Goal: Information Seeking & Learning: Learn about a topic

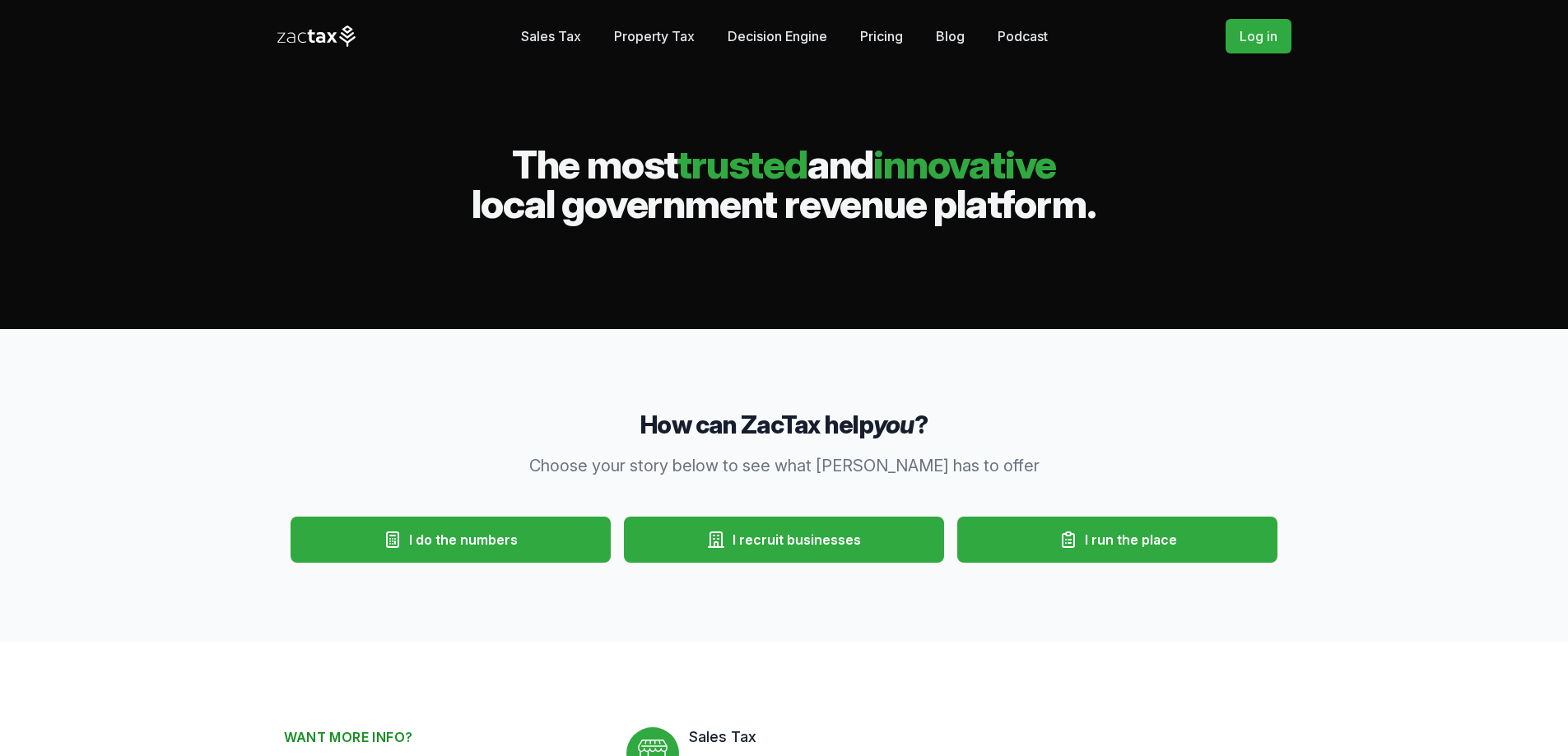
click at [541, 34] on link "Sales Tax" at bounding box center [551, 36] width 60 height 33
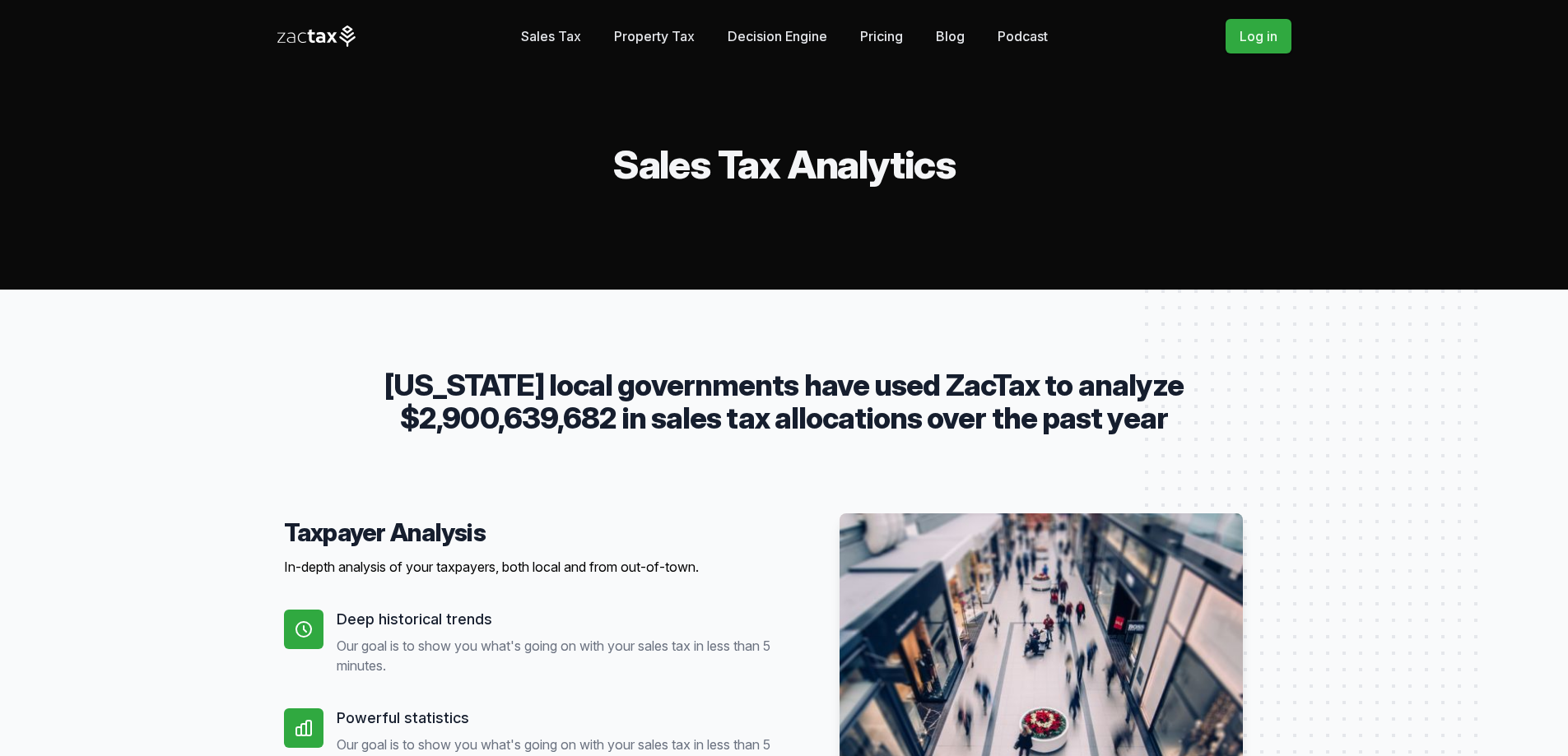
click at [883, 24] on link "Pricing" at bounding box center [882, 36] width 43 height 33
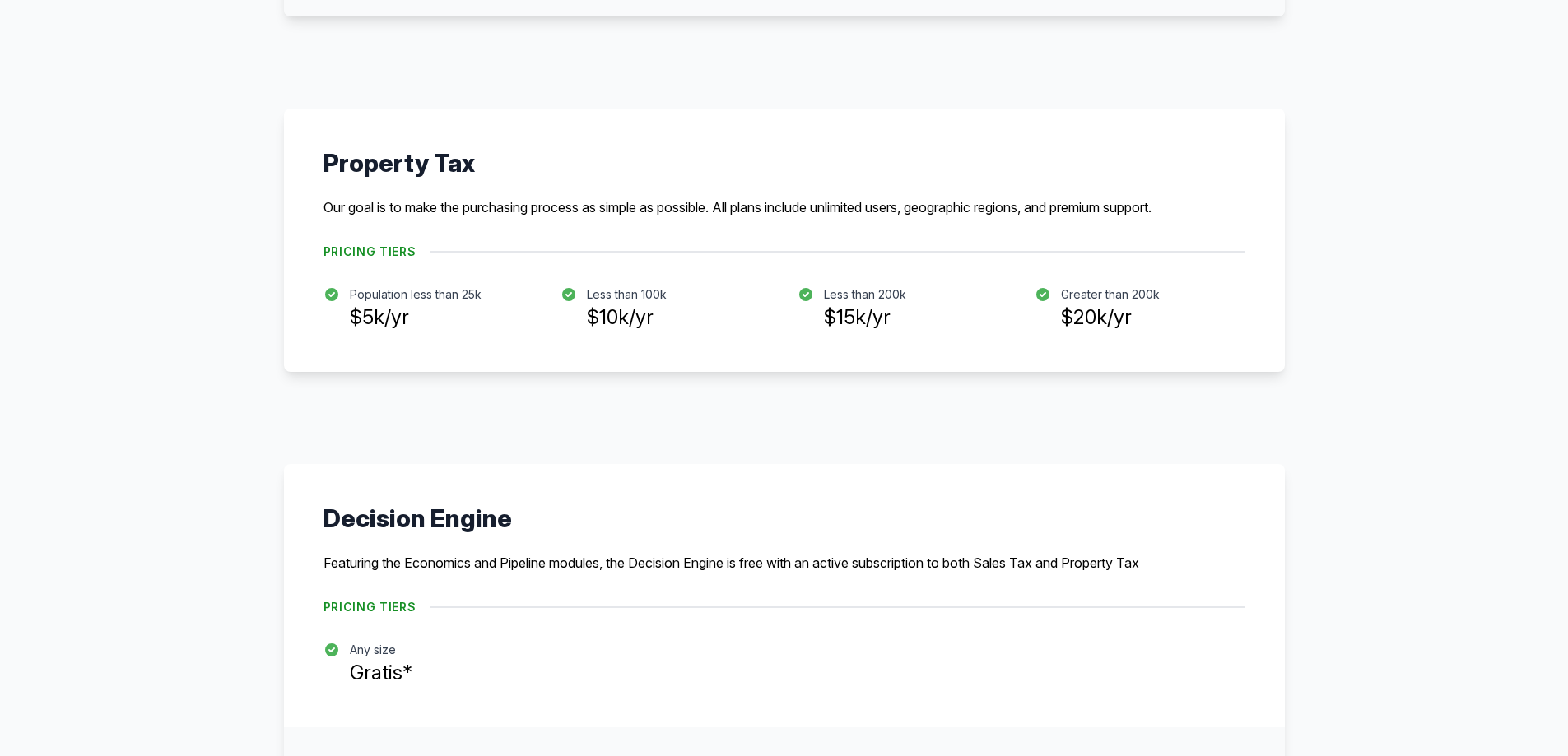
scroll to position [247, 0]
